Goal: Task Accomplishment & Management: Manage account settings

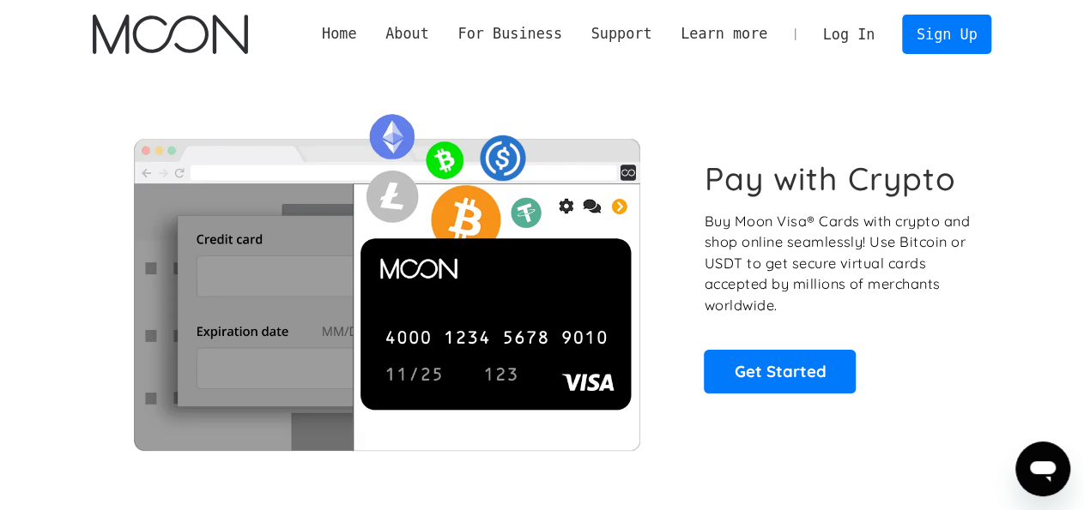
click at [852, 32] on link "Log In" at bounding box center [848, 34] width 81 height 38
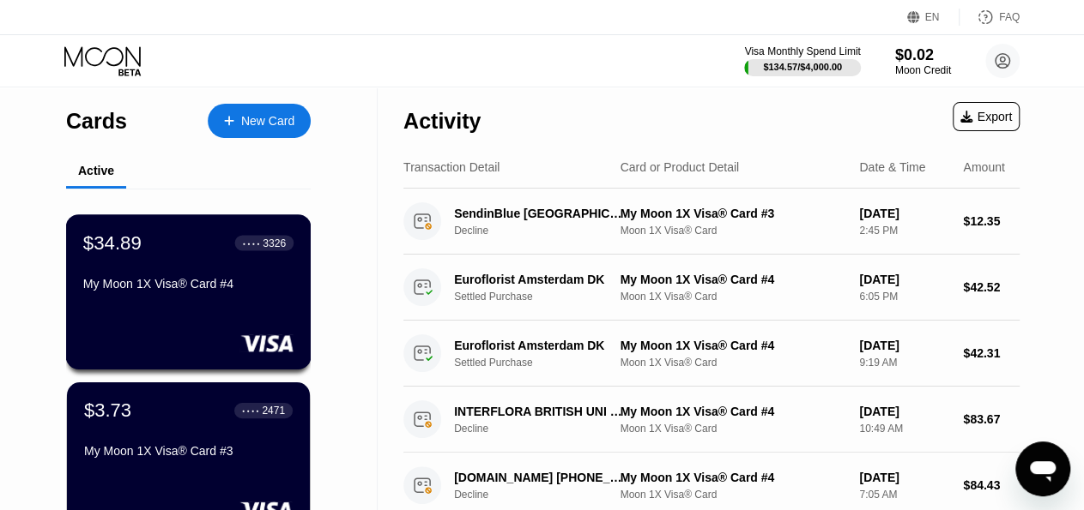
click at [224, 298] on div "My Moon 1X Visa® Card #4" at bounding box center [188, 287] width 210 height 21
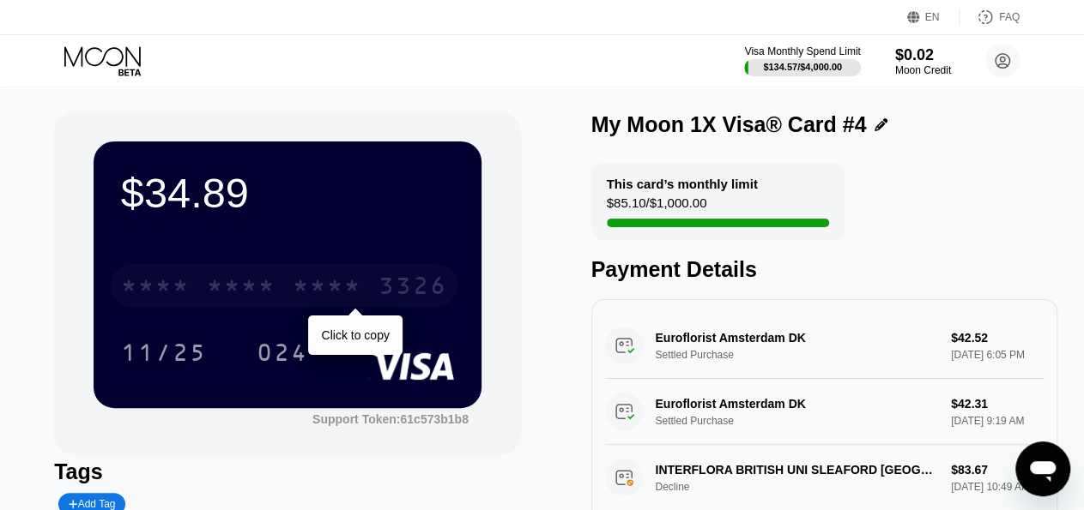
click at [394, 293] on div "3326" at bounding box center [412, 288] width 69 height 27
drag, startPoint x: 450, startPoint y: 293, endPoint x: 323, endPoint y: 296, distance: 127.0
click at [323, 296] on div "4513 6500 2944 3326" at bounding box center [284, 285] width 347 height 43
